Goal: Transaction & Acquisition: Purchase product/service

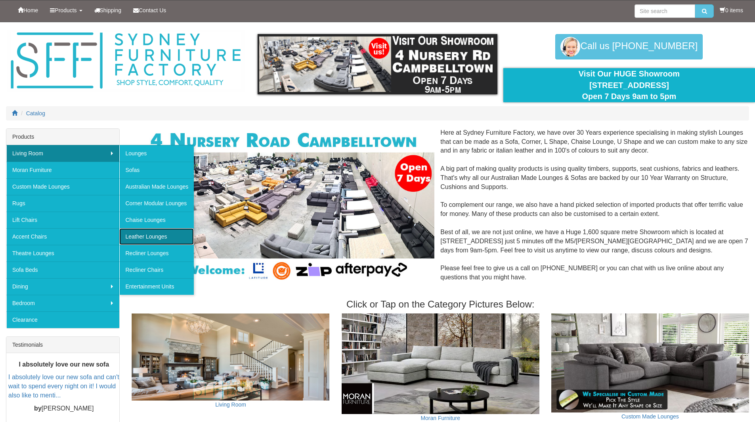
click at [143, 241] on link "Leather Lounges" at bounding box center [156, 236] width 75 height 17
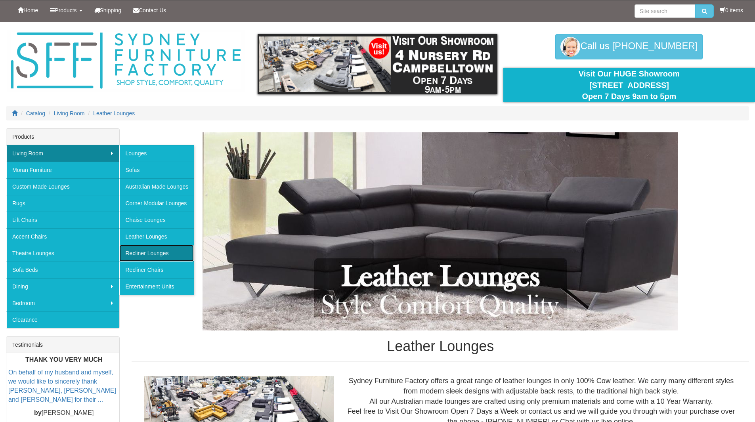
click at [149, 257] on link "Recliner Lounges" at bounding box center [156, 253] width 75 height 17
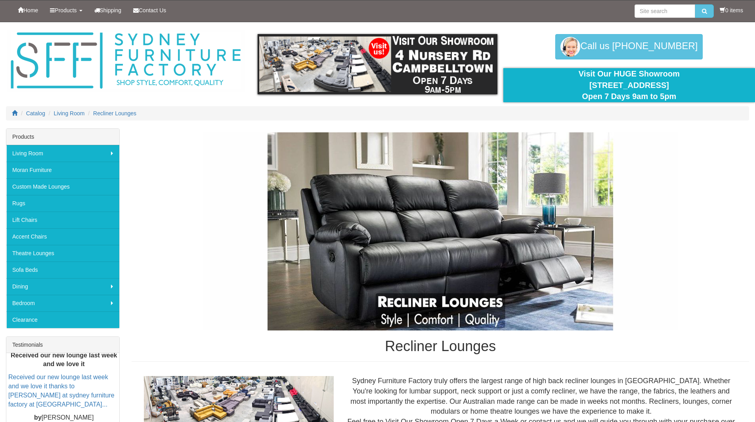
drag, startPoint x: 576, startPoint y: 85, endPoint x: 698, endPoint y: 82, distance: 121.4
click at [698, 82] on div "Visit Our HUGE Showroom [STREET_ADDRESS] Open 7 Days 9am to 5pm" at bounding box center [629, 85] width 240 height 34
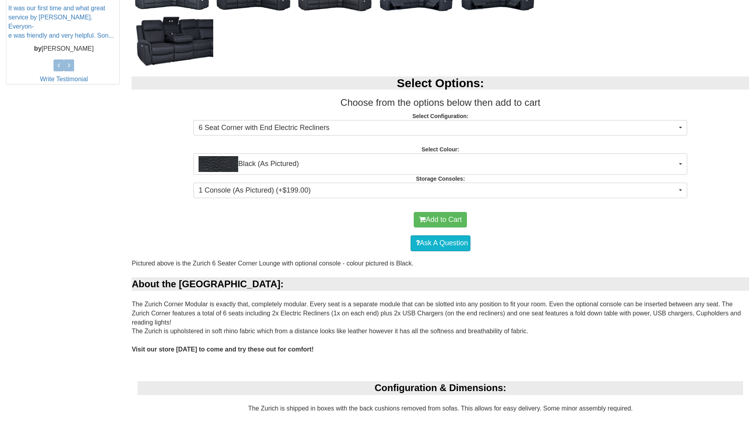
scroll to position [357, 0]
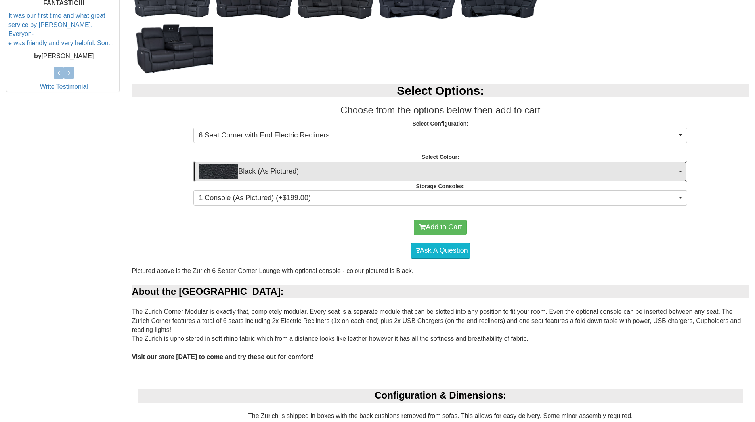
click at [367, 174] on span "Black (As Pictured)" at bounding box center [438, 172] width 479 height 16
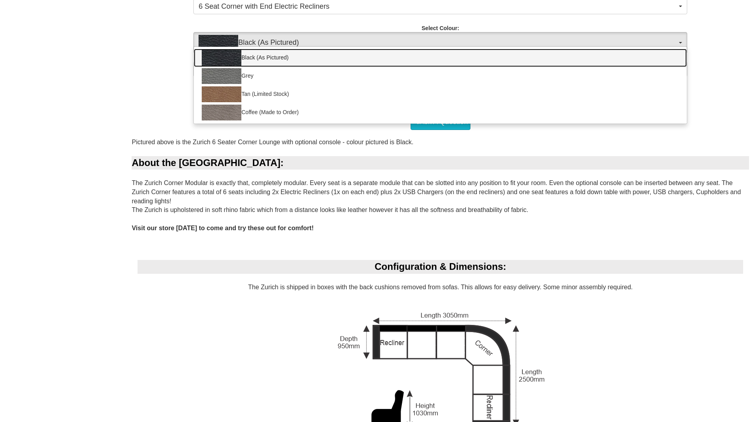
scroll to position [476, 0]
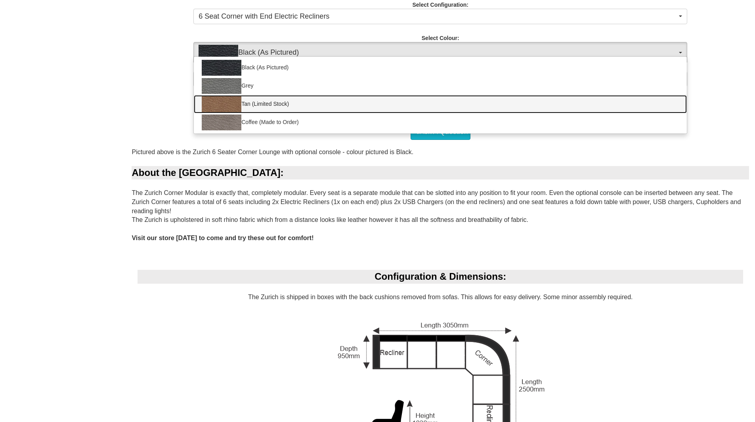
click at [298, 105] on link "Tan (Limited Stock)" at bounding box center [440, 104] width 493 height 18
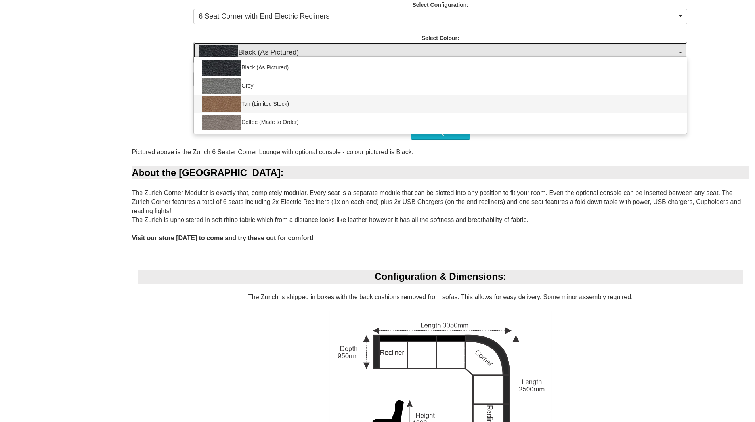
select select "2068"
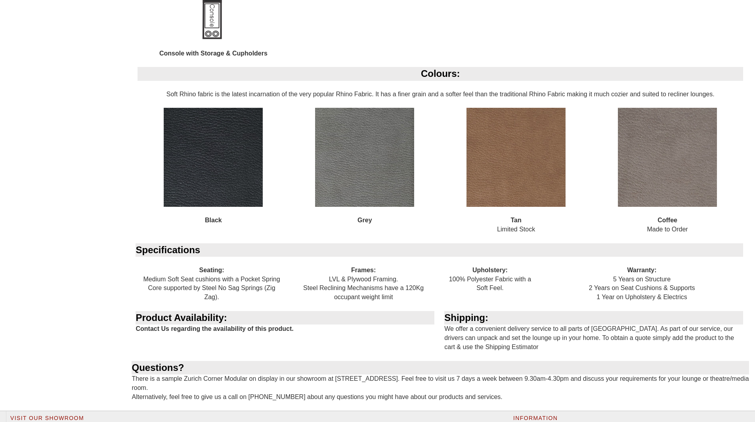
scroll to position [924, 0]
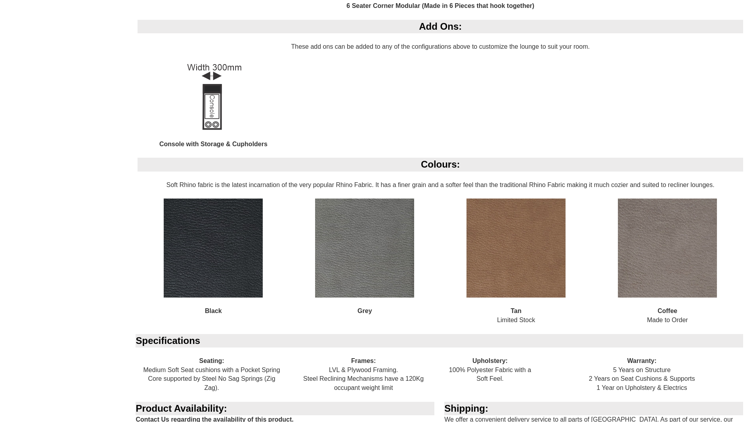
click at [484, 246] on img at bounding box center [516, 248] width 99 height 99
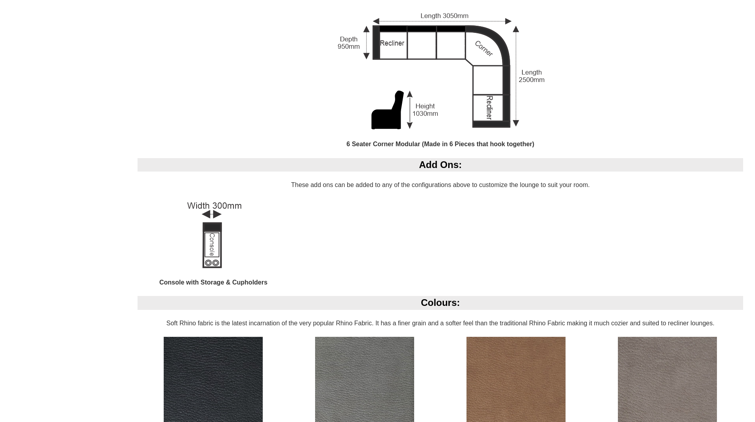
scroll to position [210, 0]
